Goal: Information Seeking & Learning: Find specific fact

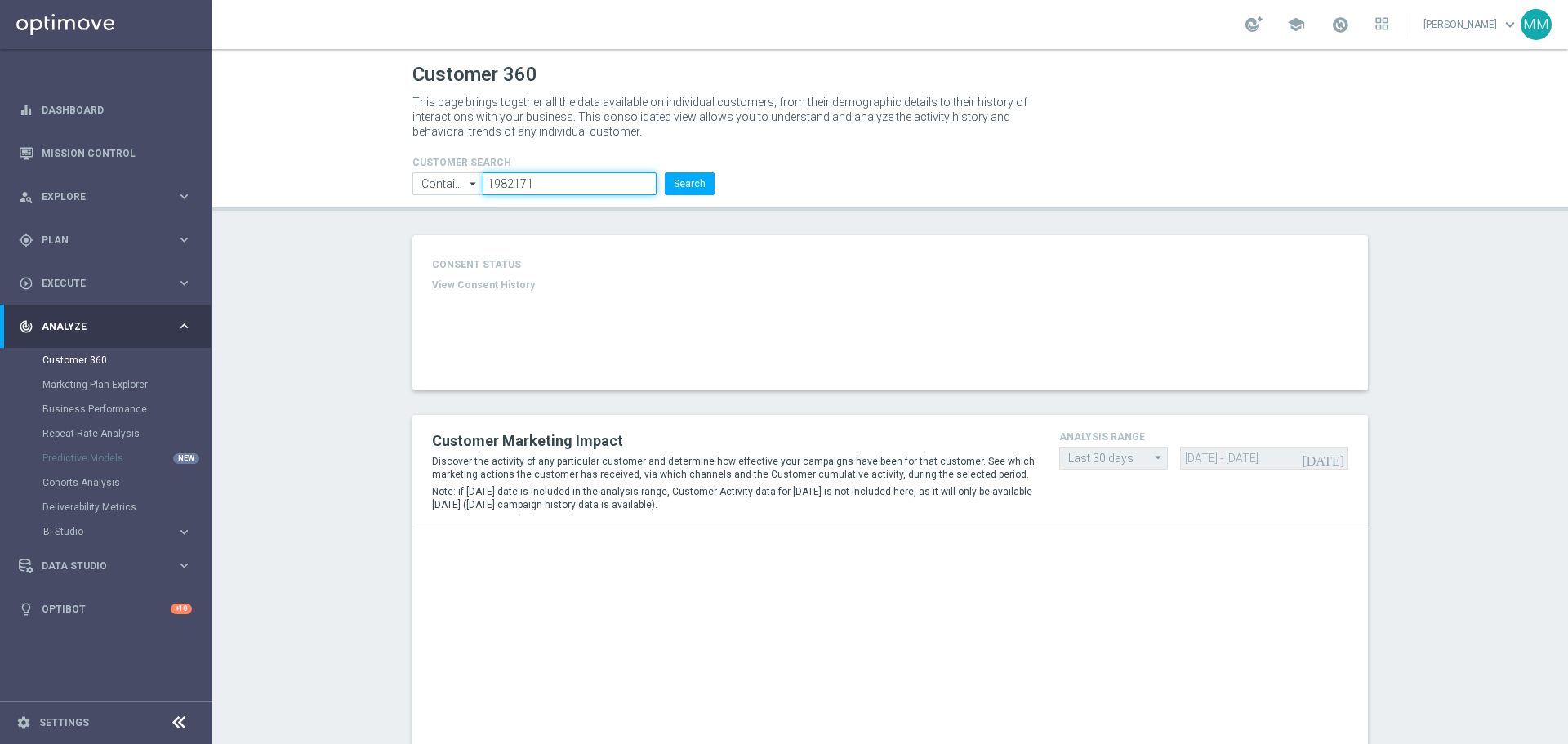
click at [575, 176] on input "1982171" at bounding box center [570, 184] width 174 height 23
click at [575, 177] on input "1982171" at bounding box center [570, 184] width 174 height 23
paste input "888659"
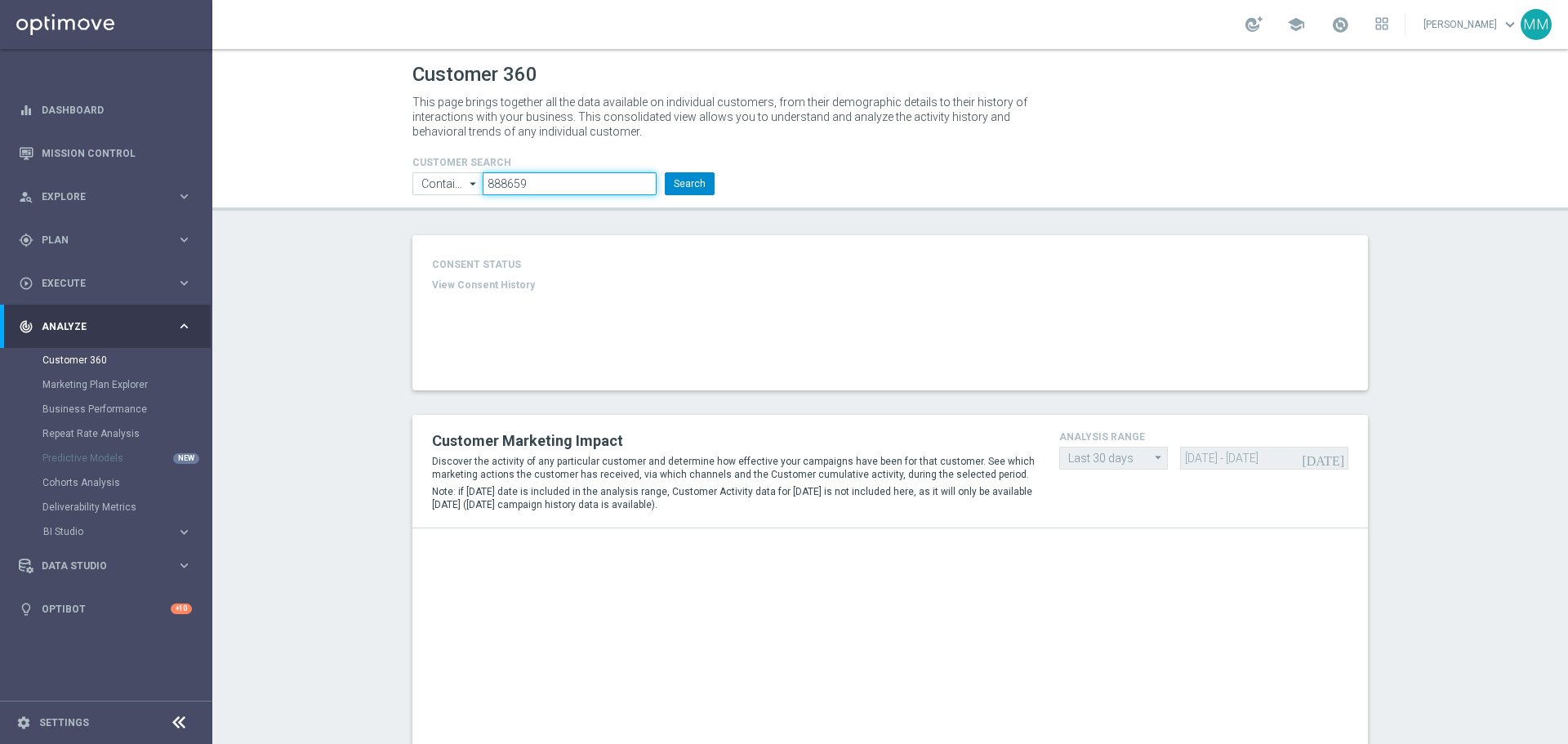
type input "888659"
click at [683, 183] on button "Search" at bounding box center [689, 184] width 49 height 23
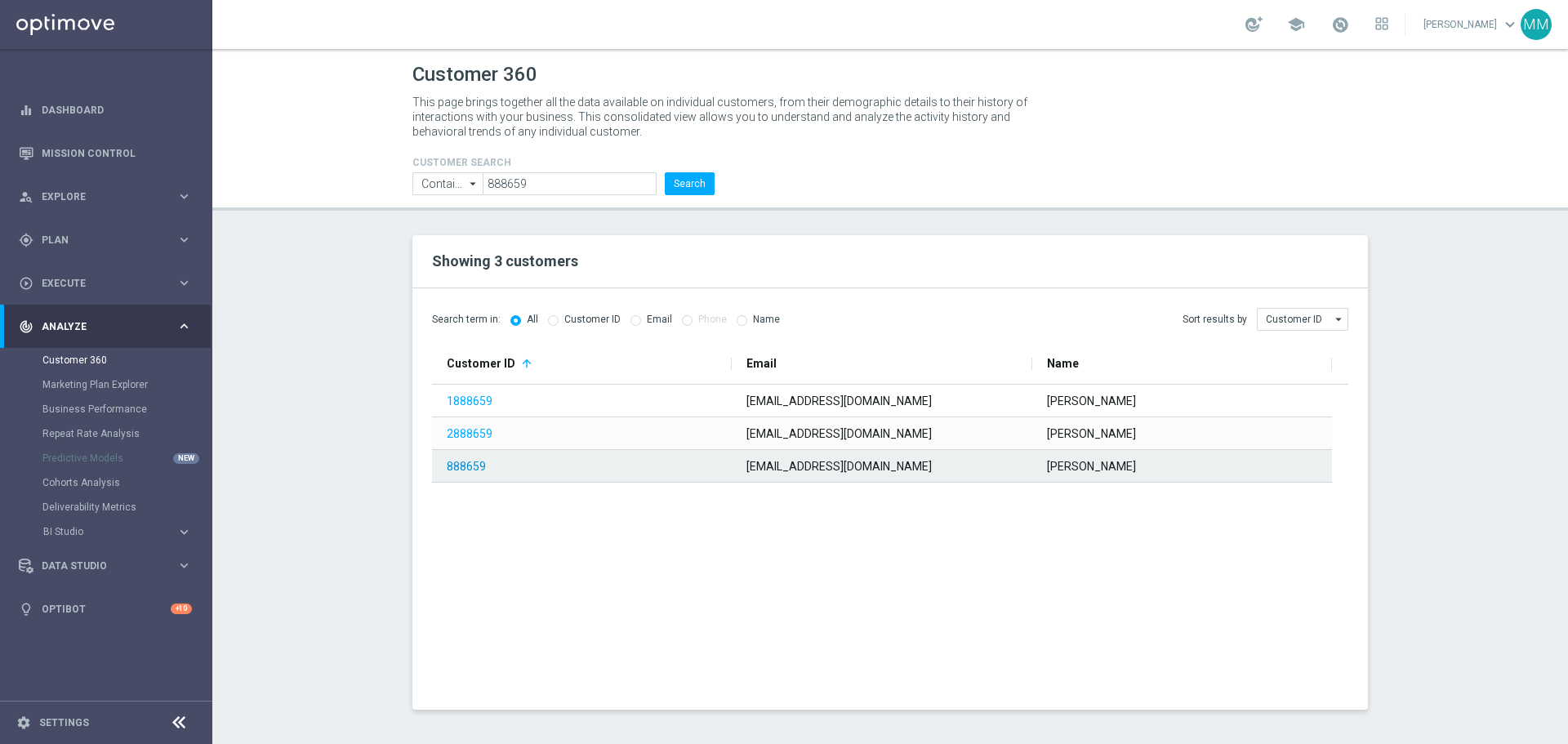
click at [464, 464] on link "888659" at bounding box center [466, 466] width 39 height 13
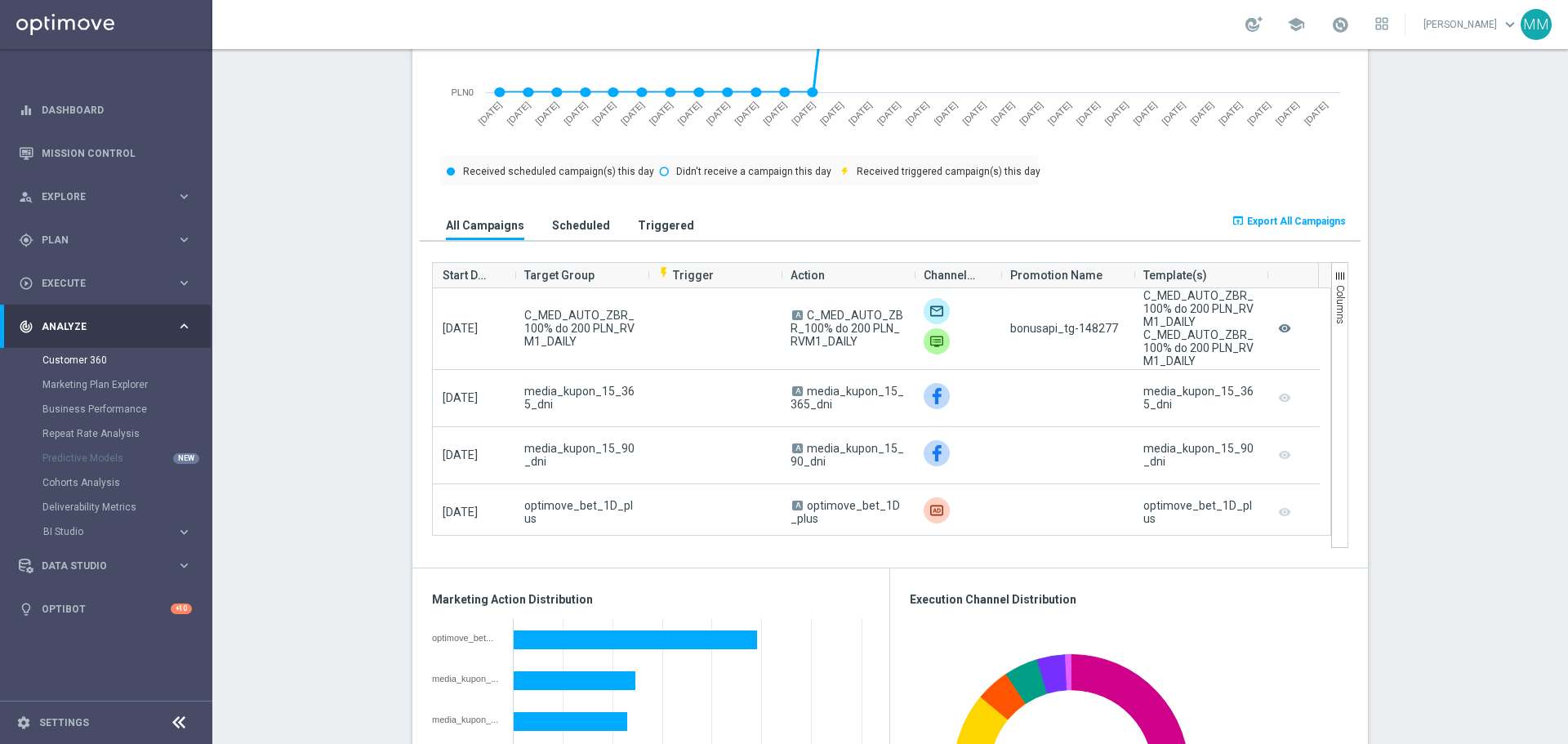
scroll to position [973, 0]
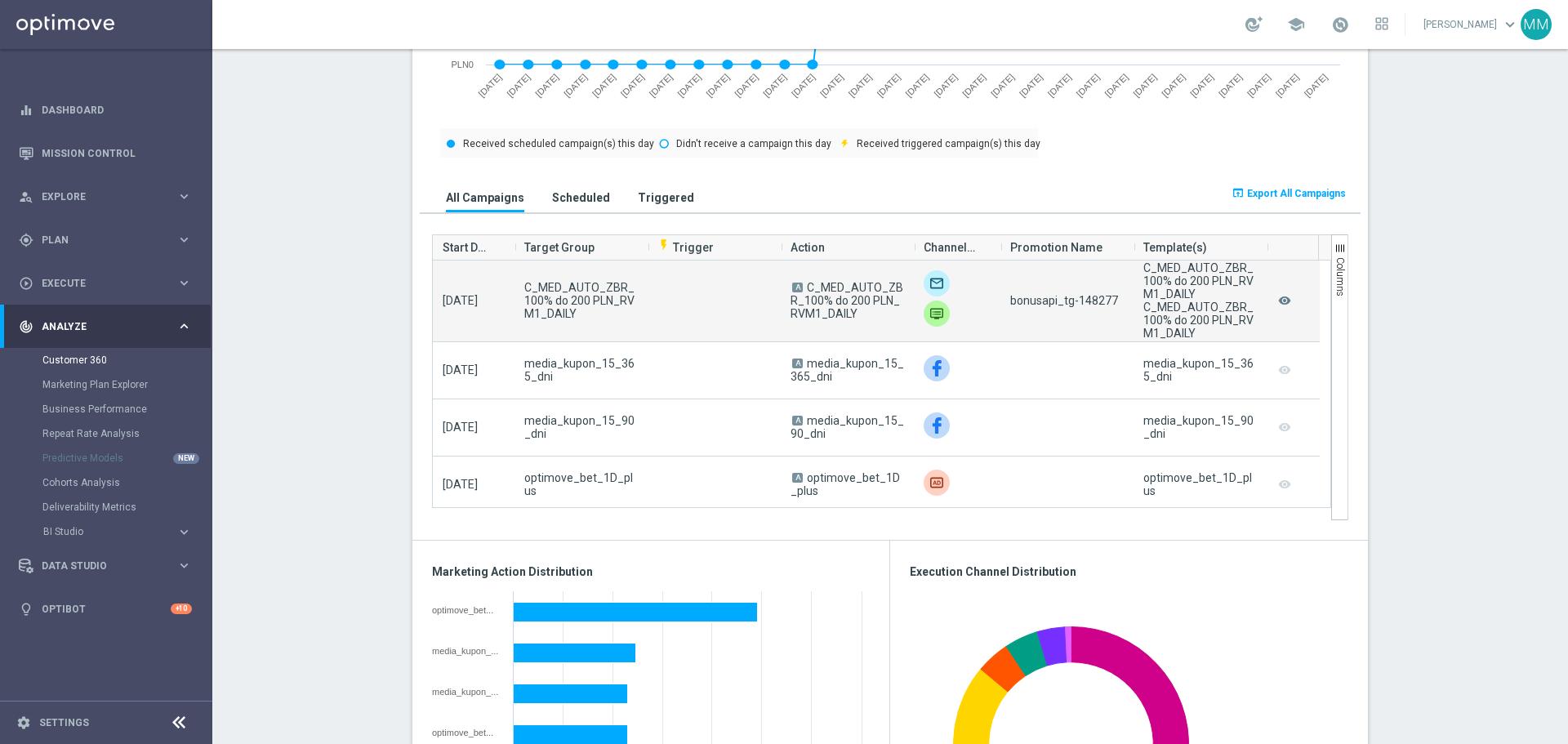
click at [1113, 300] on div "bonusapi_tg-148277" at bounding box center [1066, 300] width 133 height 81
click at [1099, 297] on span "bonusapi_tg-148277" at bounding box center [1064, 300] width 108 height 13
copy span "148277"
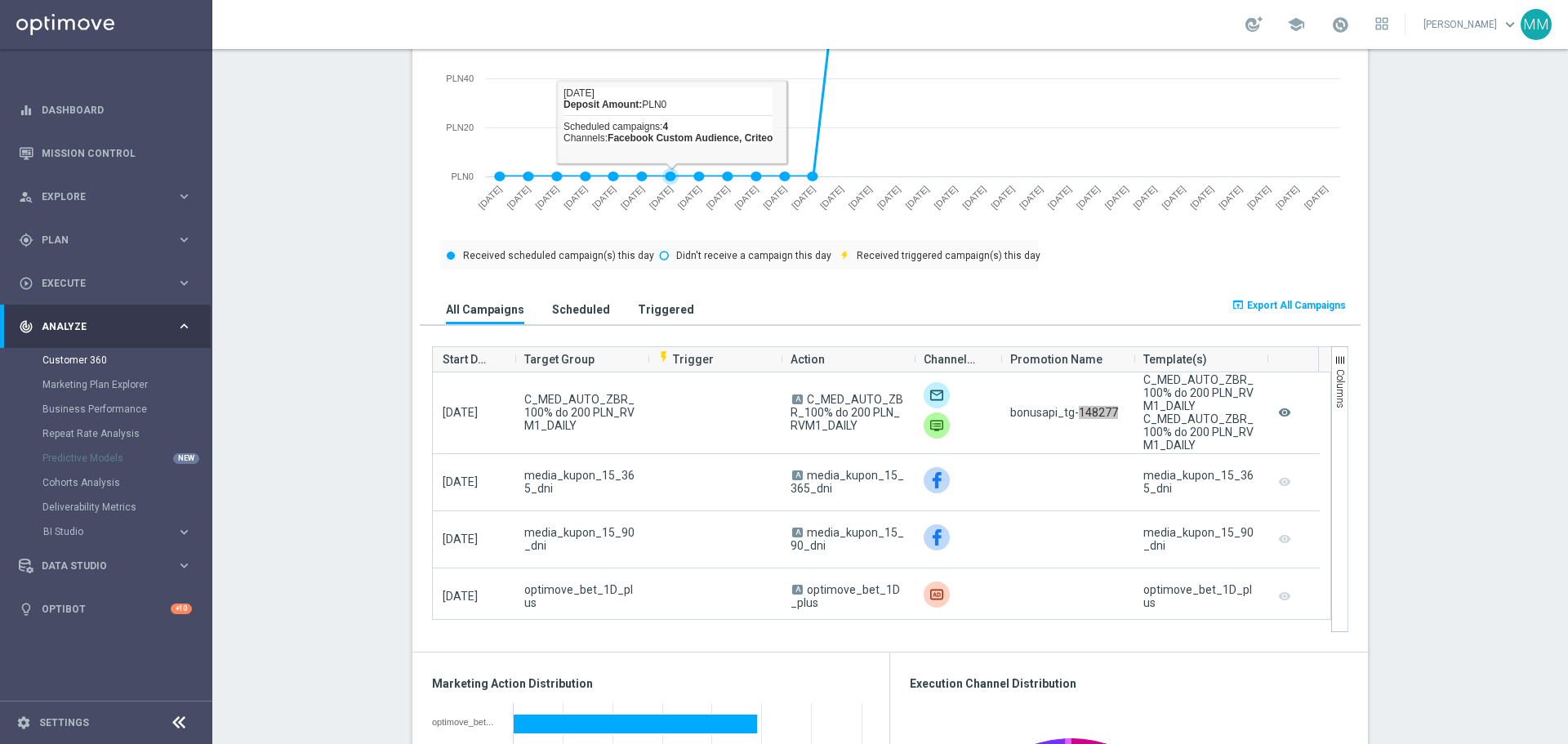
scroll to position [892, 0]
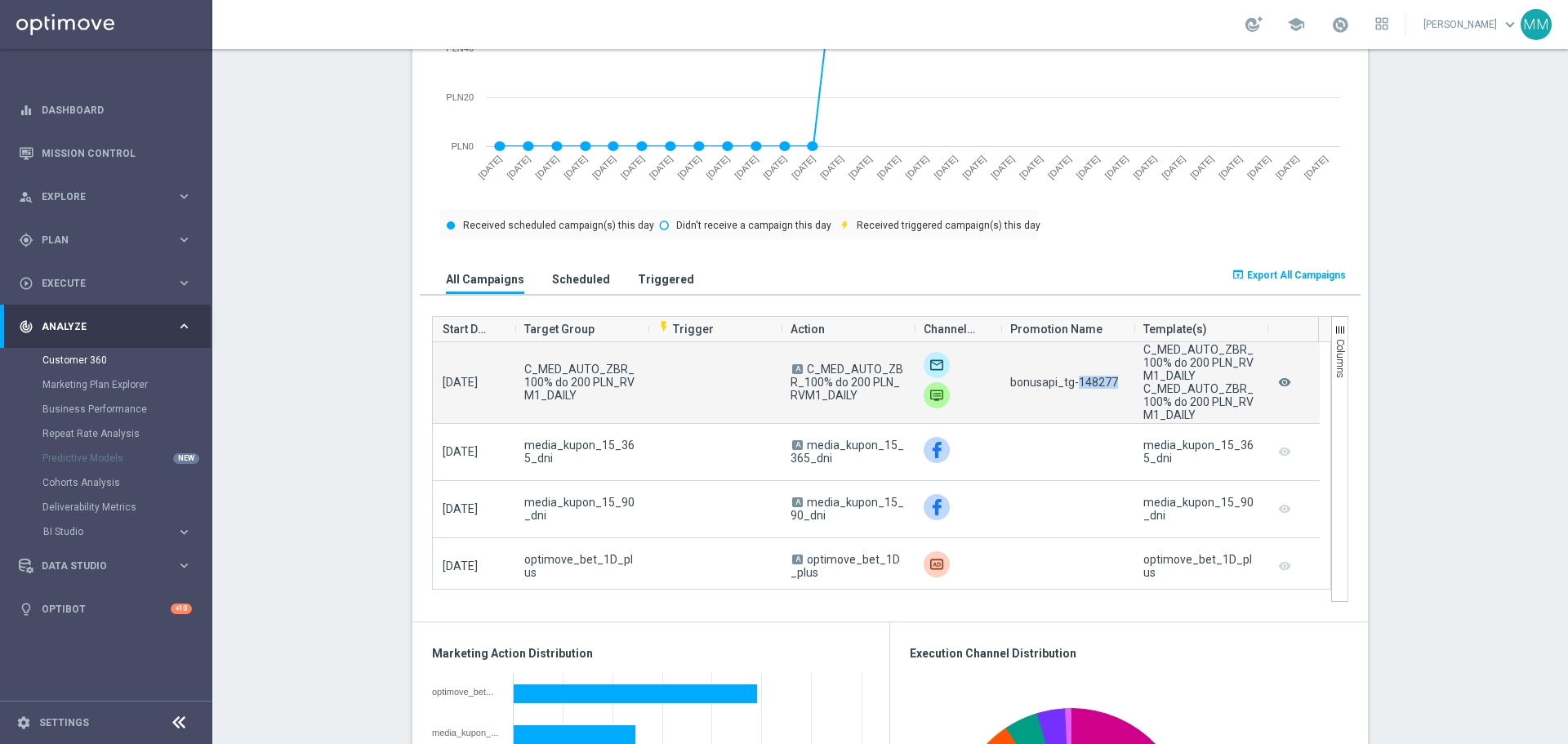
drag, startPoint x: 848, startPoint y: 404, endPoint x: 797, endPoint y: 374, distance: 59.2
click at [797, 374] on campaign-grid-action-column "A C_MED_AUTO_ZBR_100% do 200 PLN_RVM1_DAILY" at bounding box center [847, 382] width 113 height 39
copy campaign-grid-action-column "C_MED_AUTO_ZBR_100% do 200 PLN_RVM1_DAILY"
click at [1097, 387] on span "bonusapi_tg-148277" at bounding box center [1064, 382] width 108 height 13
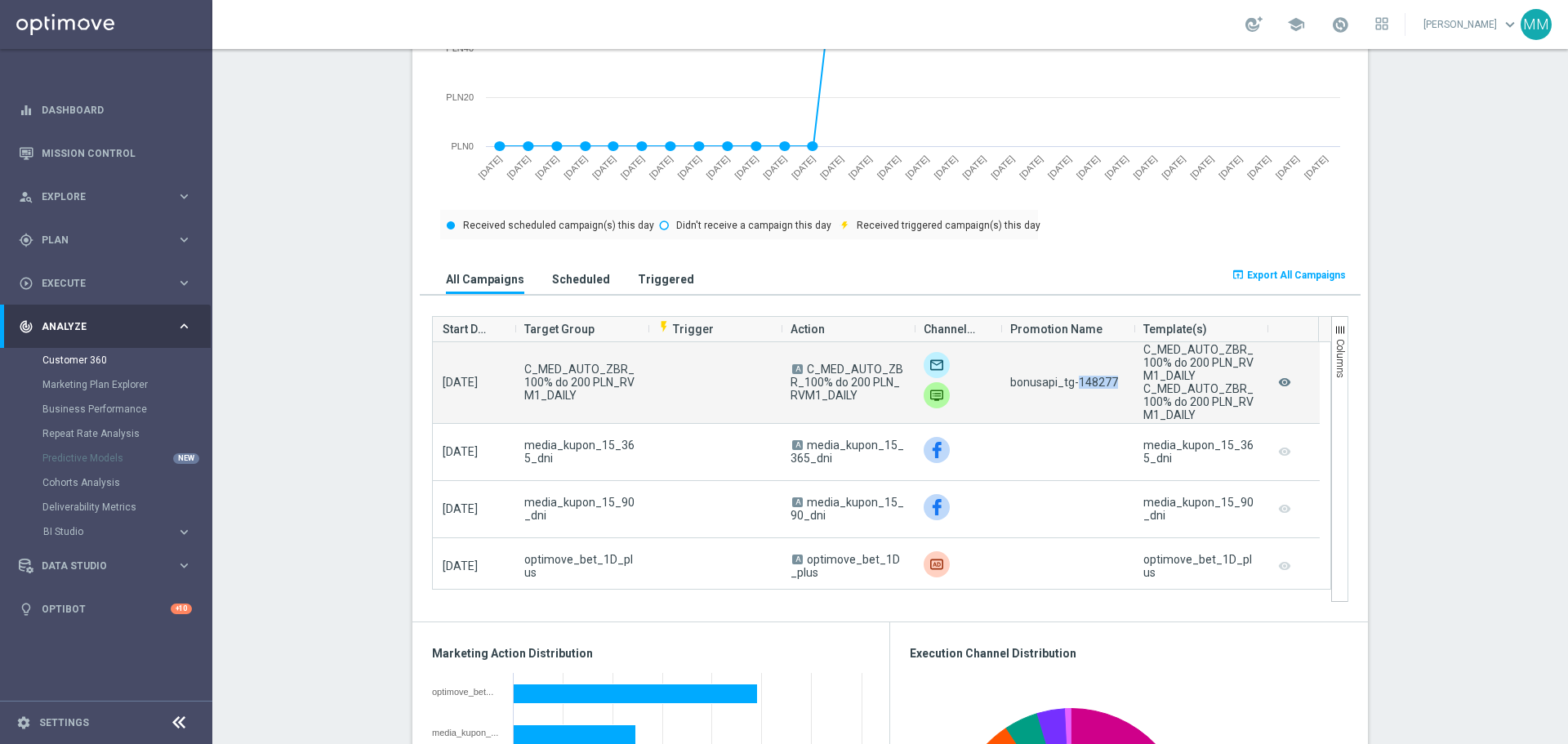
copy span "148277"
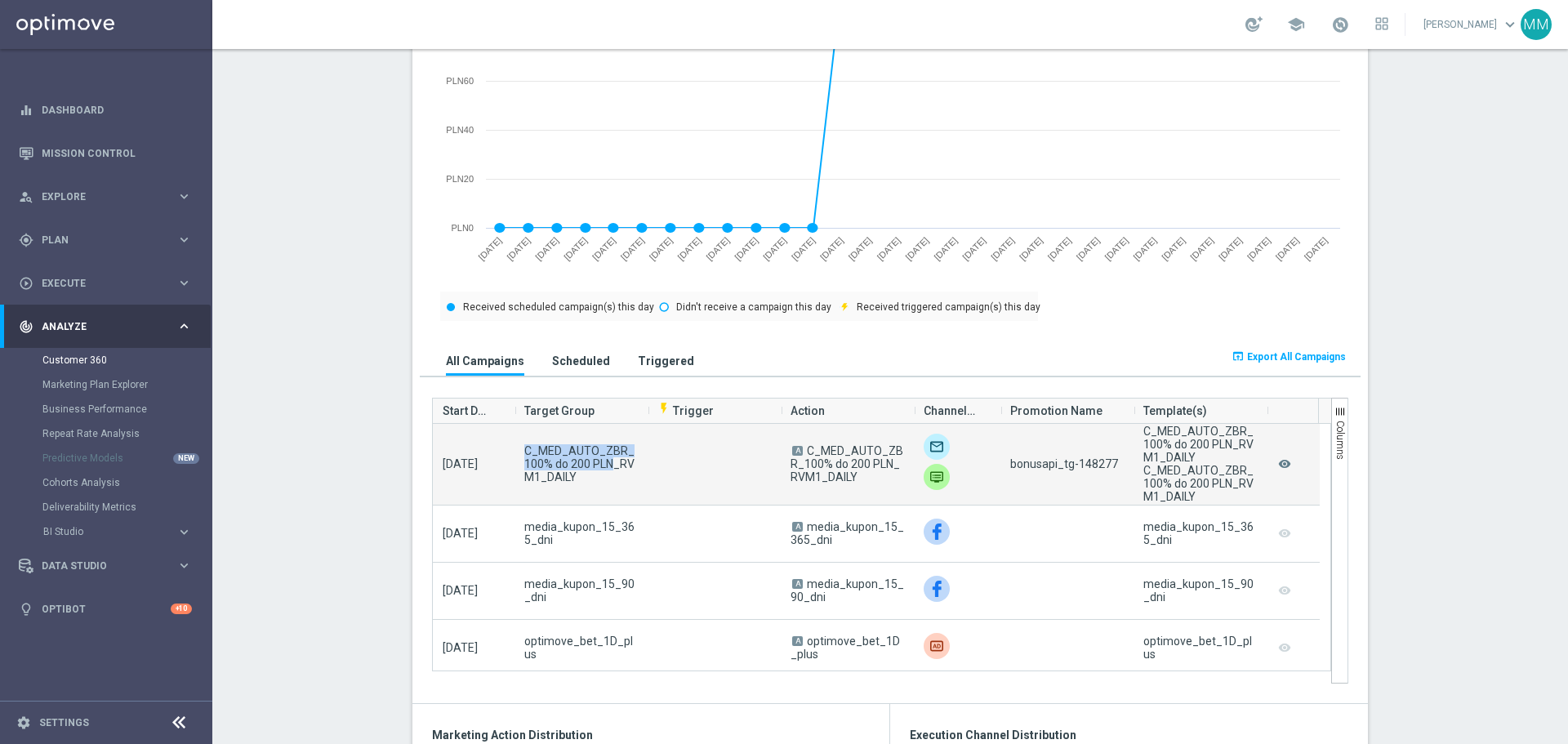
drag, startPoint x: 511, startPoint y: 447, endPoint x: 599, endPoint y: 469, distance: 90.7
click at [599, 469] on div "C_MED_AUTO_ZBR_100% do 200 PLN_RVM1_DAILY" at bounding box center [581, 464] width 133 height 81
copy span "C_MED_AUTO_ZBR_100% do 200 PLN"
drag, startPoint x: 596, startPoint y: 488, endPoint x: 576, endPoint y: 491, distance: 20.2
click at [593, 489] on div "C_MED_AUTO_ZBR_100% do 200 PLN_RVM1_DAILY" at bounding box center [581, 464] width 133 height 81
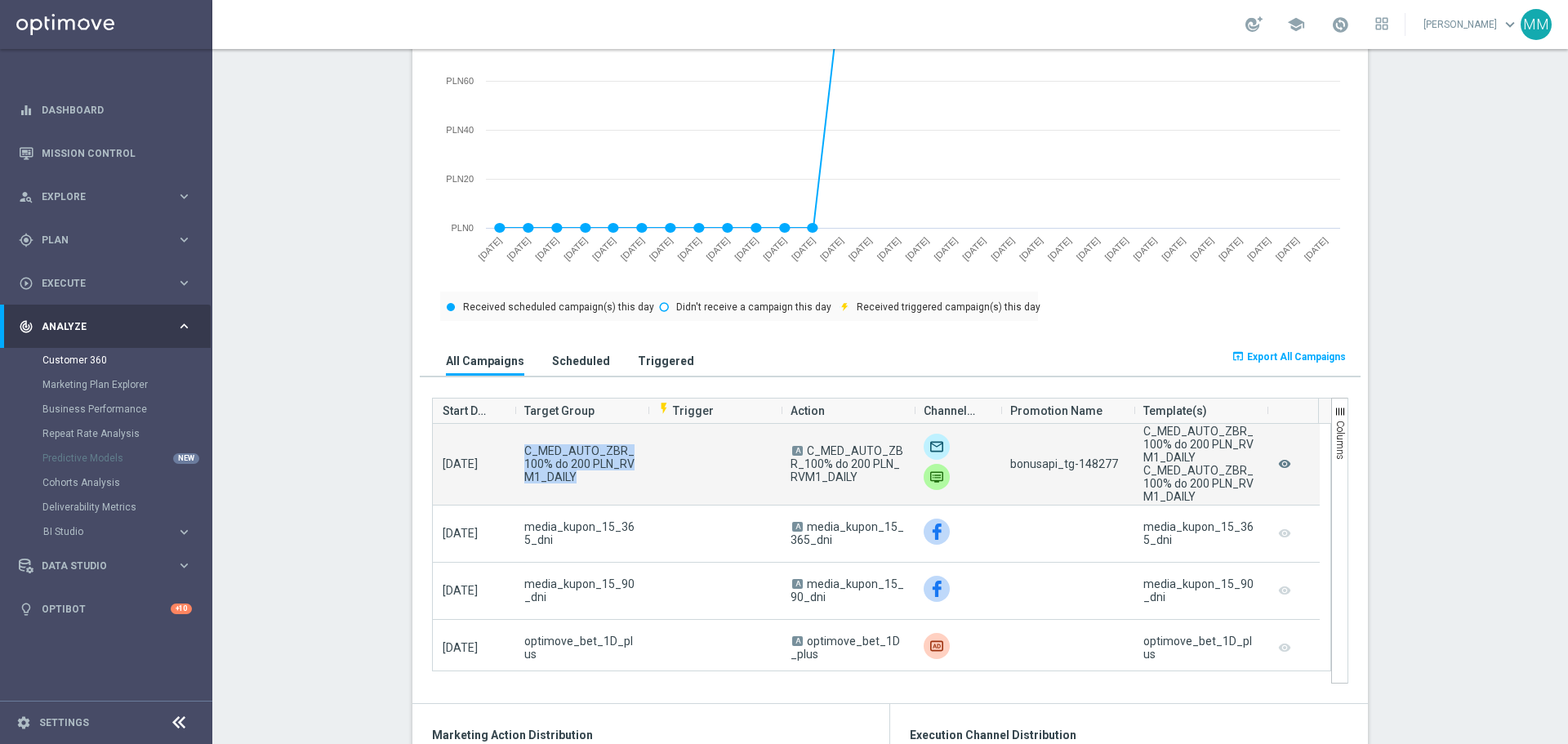
drag, startPoint x: 574, startPoint y: 491, endPoint x: 511, endPoint y: 455, distance: 72.6
click at [515, 455] on div "C_MED_AUTO_ZBR_100% do 200 PLN_RVM1_DAILY" at bounding box center [581, 464] width 133 height 81
copy span "C_MED_AUTO_ZBR_100% do 200 PLN_RVM1_DAILY"
click at [1085, 462] on span "bonusapi_tg-148277" at bounding box center [1064, 464] width 108 height 13
click at [1086, 462] on span "bonusapi_tg-148277" at bounding box center [1064, 464] width 108 height 13
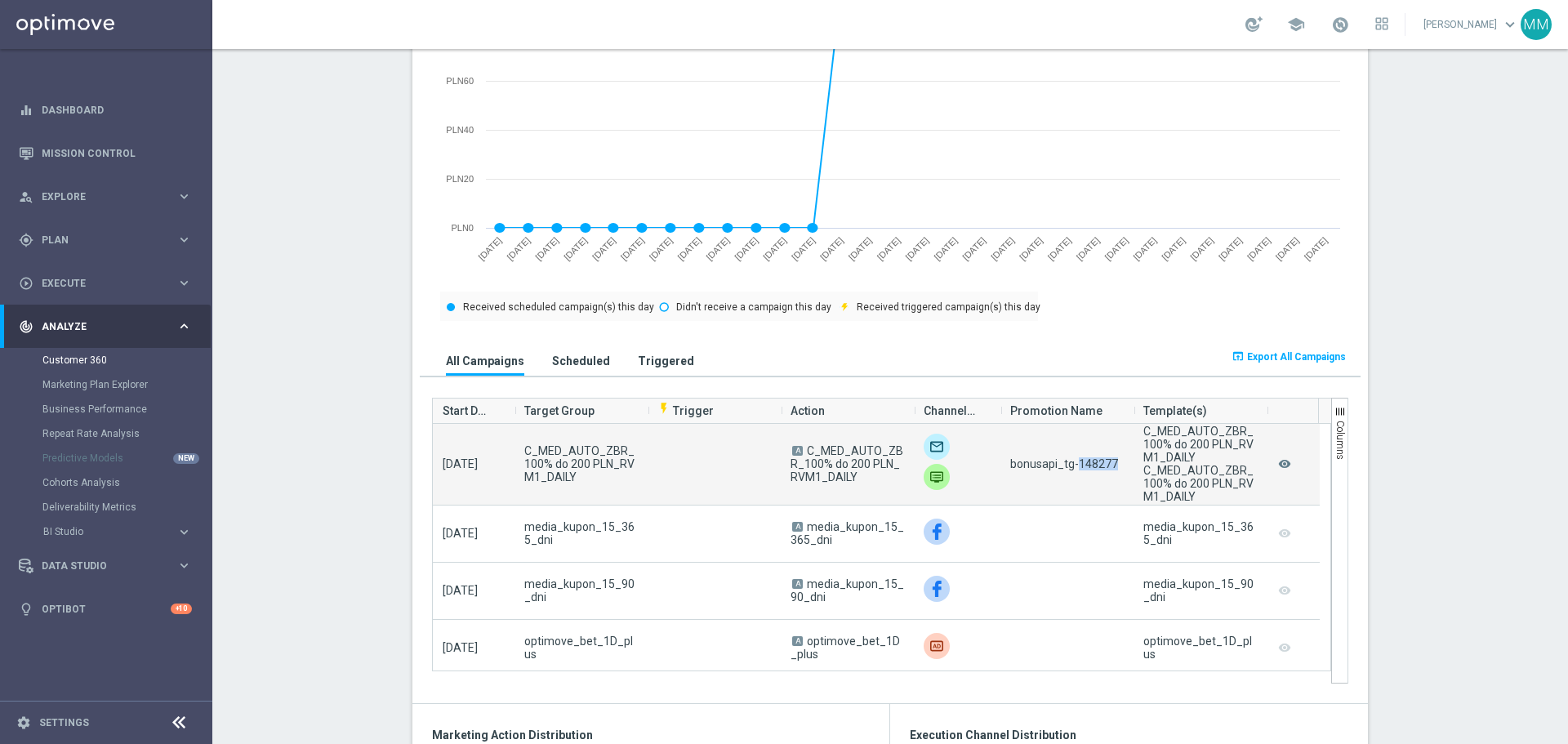
copy span "148277"
